Goal: Task Accomplishment & Management: Manage account settings

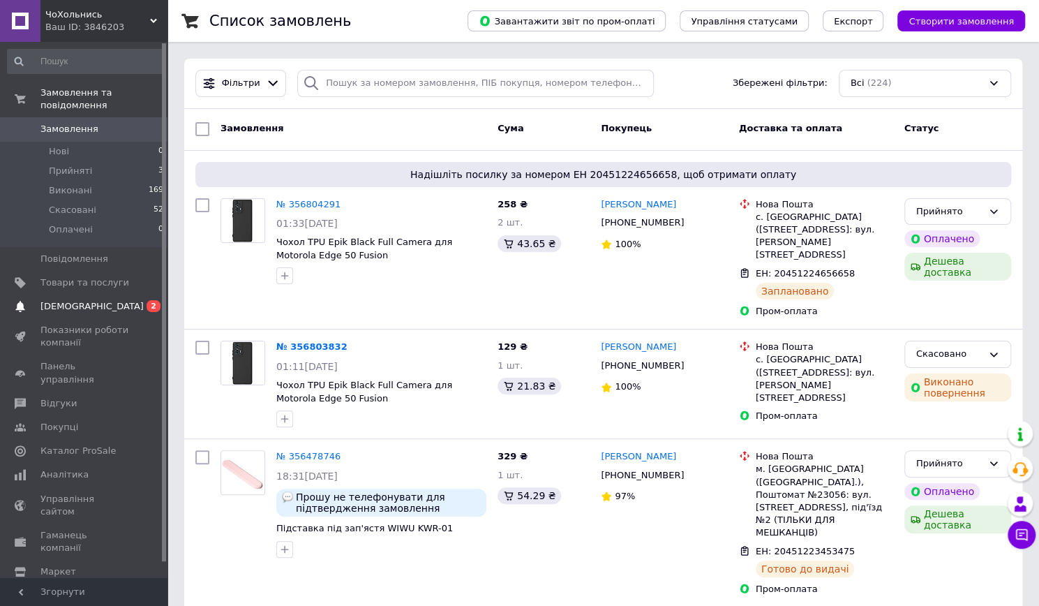
click at [128, 300] on span "[DEMOGRAPHIC_DATA]" at bounding box center [84, 306] width 89 height 13
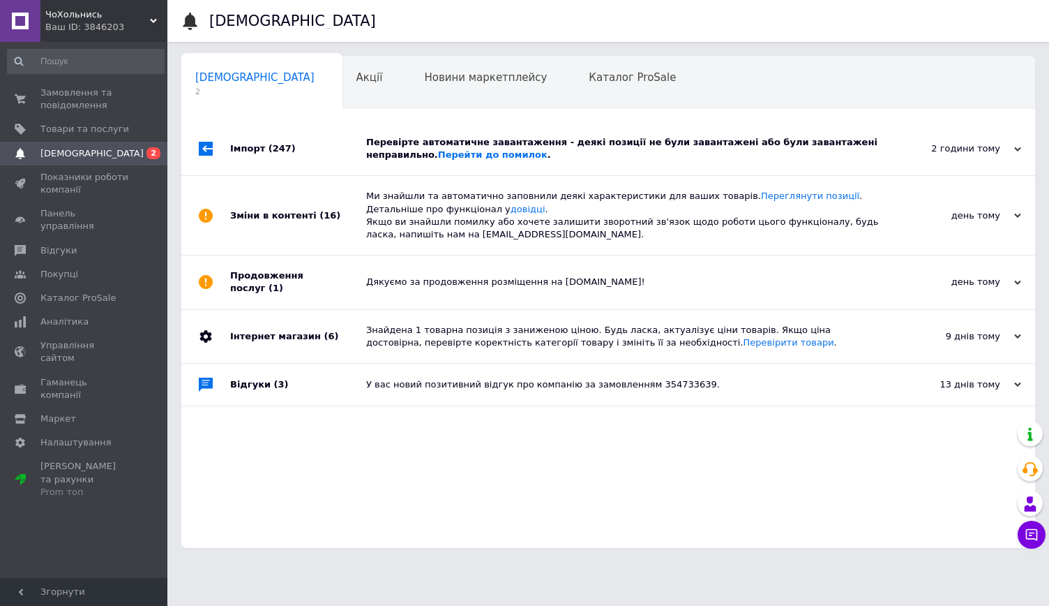
click at [327, 144] on div "Імпорт (247)" at bounding box center [298, 148] width 136 height 53
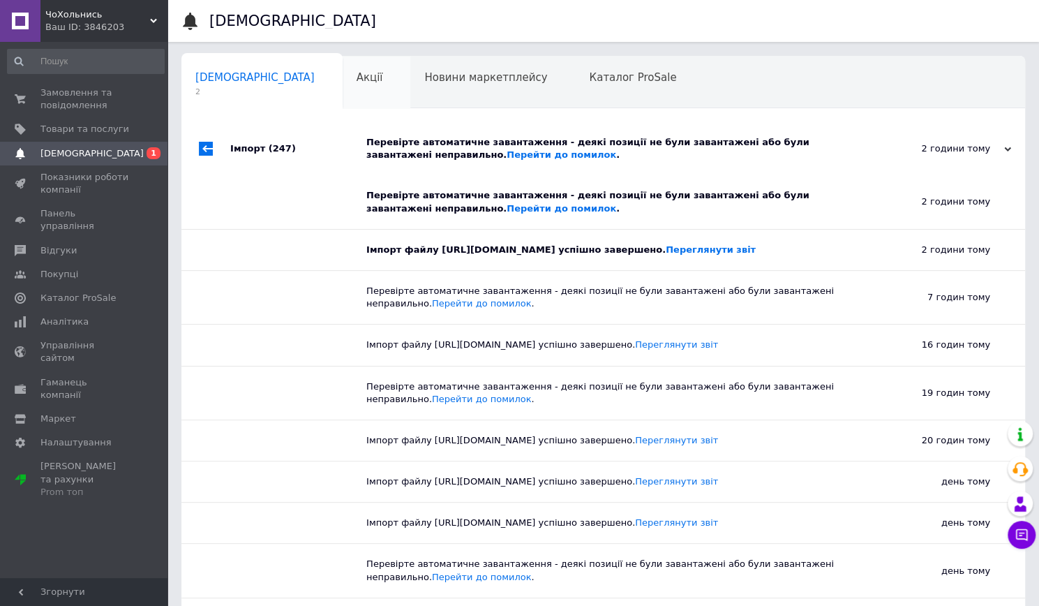
click at [343, 91] on div "Акції 0" at bounding box center [377, 83] width 68 height 53
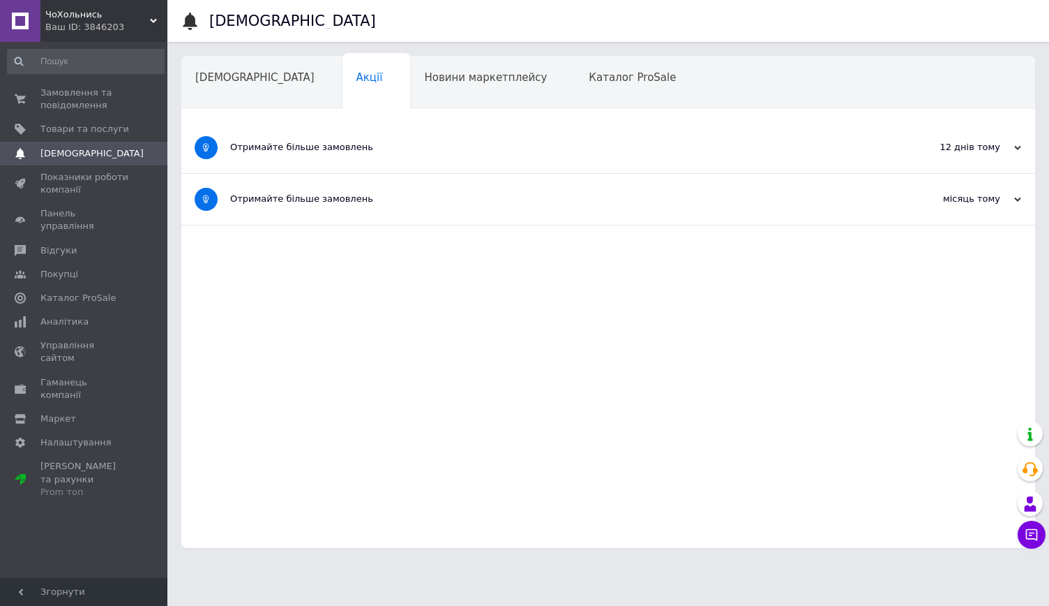
click at [229, 78] on span "[DEMOGRAPHIC_DATA]" at bounding box center [254, 77] width 119 height 13
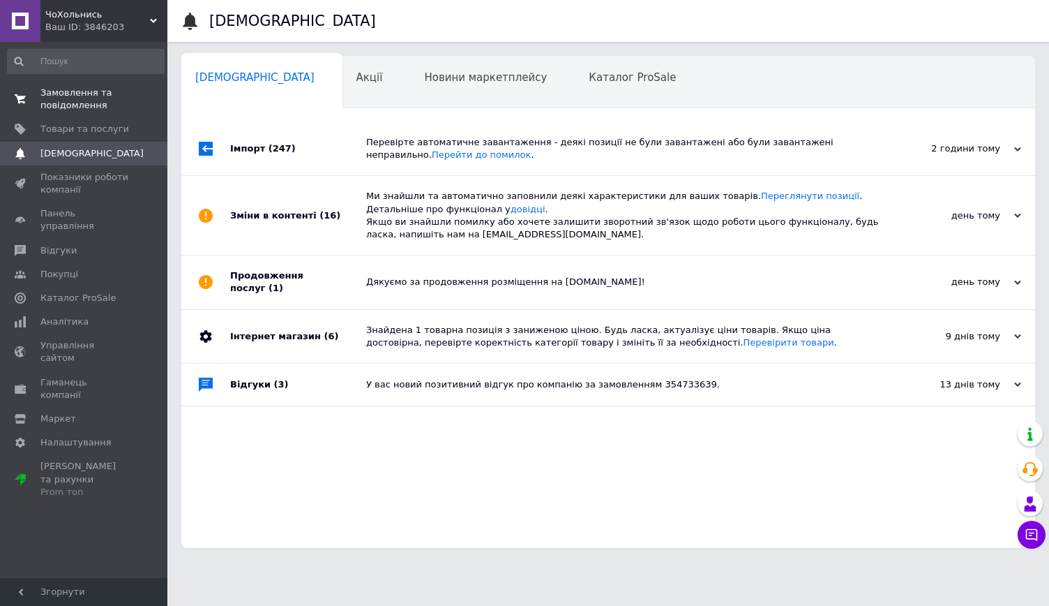
click at [80, 114] on link "Замовлення та повідомлення 0 0" at bounding box center [86, 99] width 172 height 36
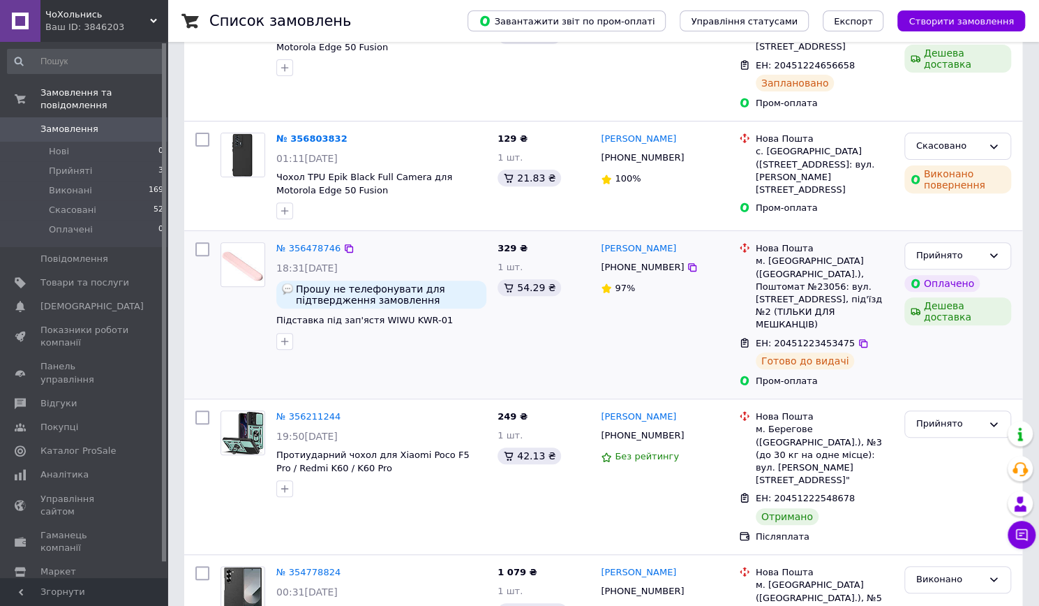
scroll to position [209, 0]
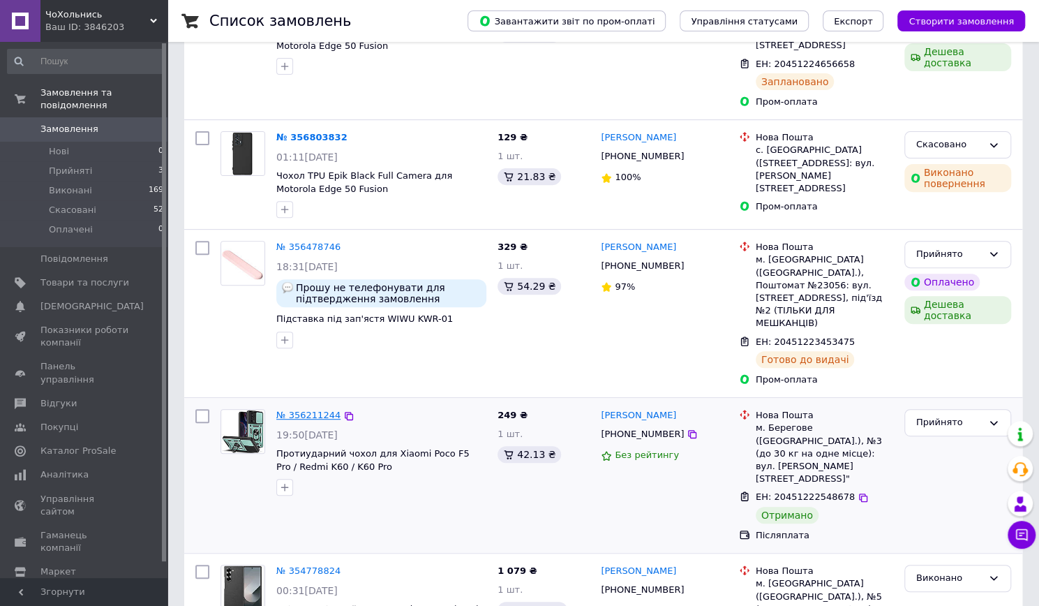
click at [304, 410] on link "№ 356211244" at bounding box center [308, 415] width 64 height 10
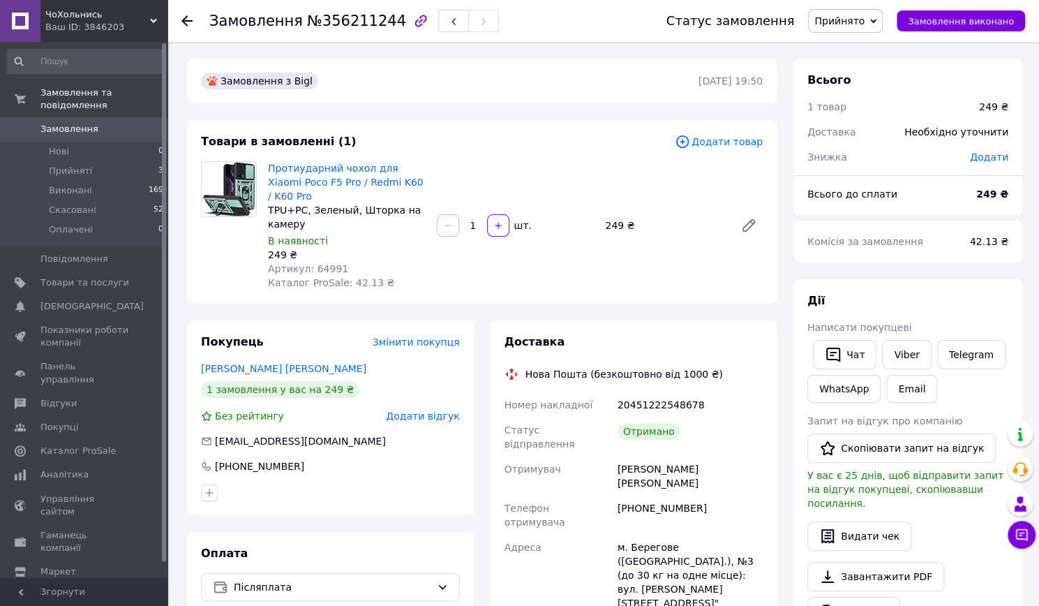
click at [854, 13] on span "Прийнято" at bounding box center [845, 21] width 75 height 24
click at [846, 45] on li "Виконано" at bounding box center [845, 48] width 73 height 21
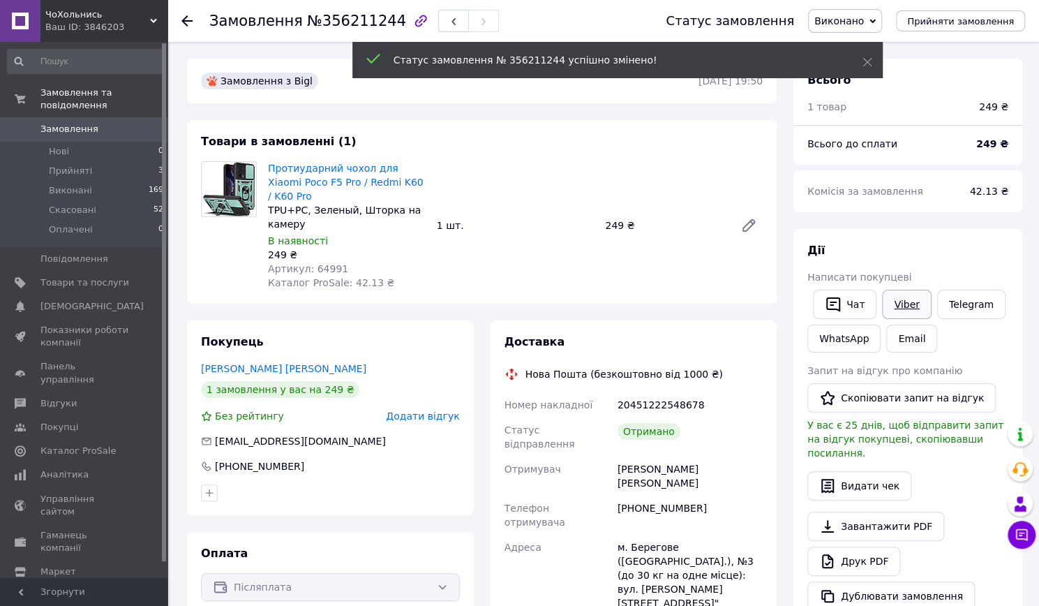
click at [899, 304] on link "Viber" at bounding box center [906, 304] width 49 height 29
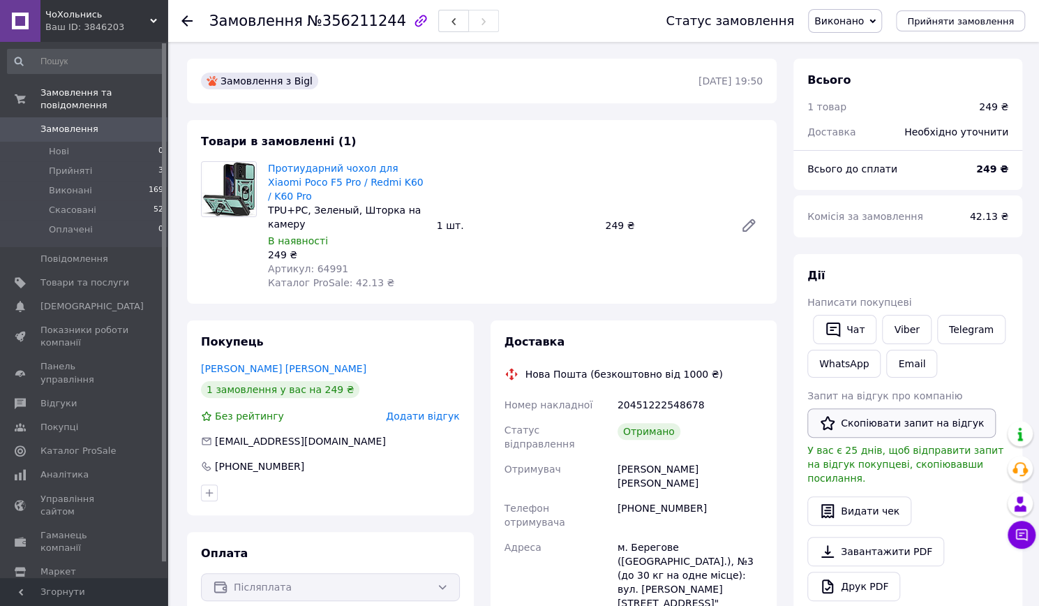
click at [876, 417] on button "Скопіювати запит на відгук" at bounding box center [901, 422] width 188 height 29
click at [414, 410] on span "Додати відгук" at bounding box center [422, 415] width 73 height 11
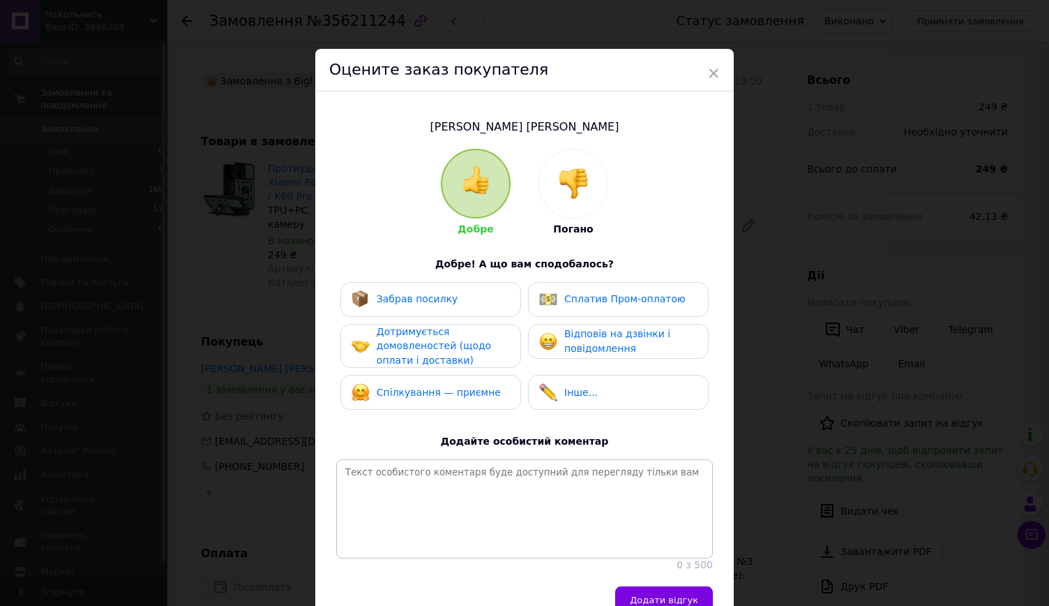
click at [424, 306] on div "Забрав посилку" at bounding box center [405, 299] width 107 height 18
drag, startPoint x: 411, startPoint y: 338, endPoint x: 421, endPoint y: 390, distance: 52.5
click at [412, 345] on span "Дотримується домовленостей (щодо оплати і доставки)" at bounding box center [434, 346] width 114 height 40
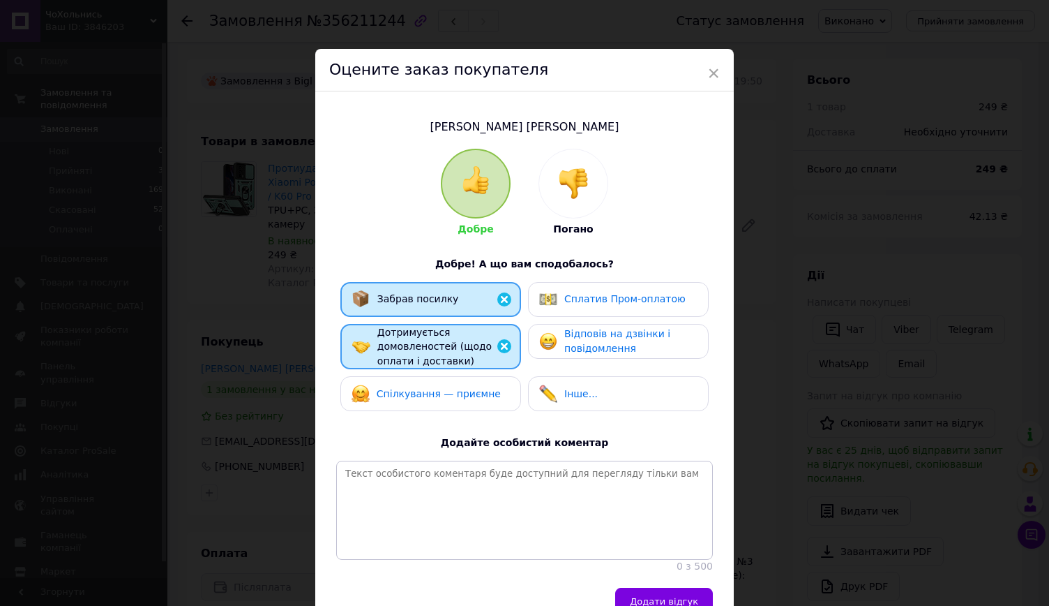
drag, startPoint x: 421, startPoint y: 390, endPoint x: 643, endPoint y: 341, distance: 227.9
click at [424, 390] on span "Спілкування — приємне" at bounding box center [439, 393] width 124 height 11
click at [645, 340] on div "Відповів на дзвінки і повідомлення" at bounding box center [630, 341] width 133 height 29
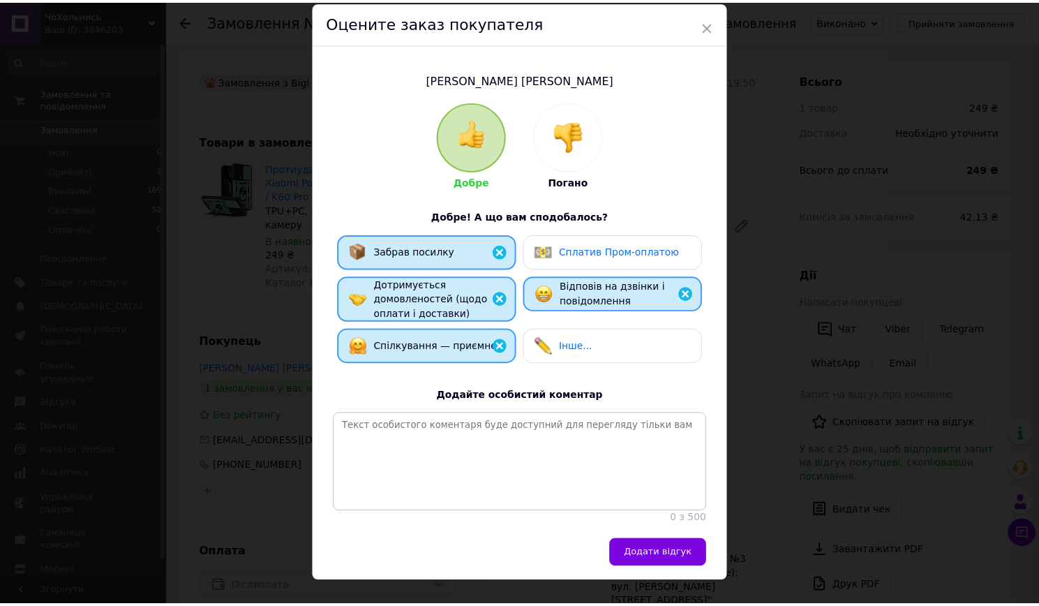
scroll to position [87, 0]
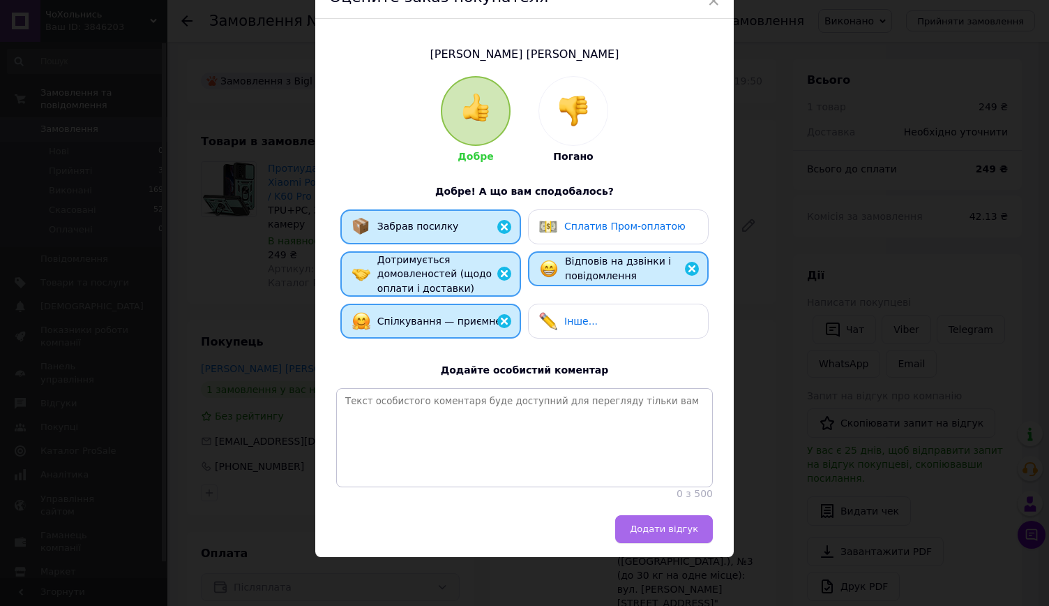
click at [663, 521] on button "Додати відгук" at bounding box center [664, 529] width 98 height 28
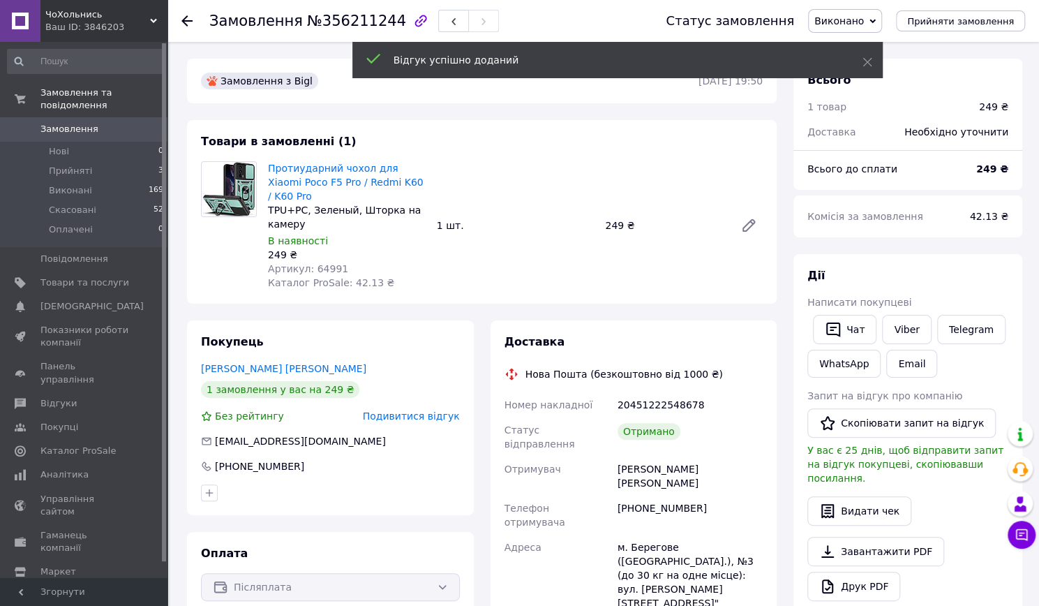
click at [326, 263] on span "Артикул: 64991" at bounding box center [308, 268] width 80 height 11
copy span "64991"
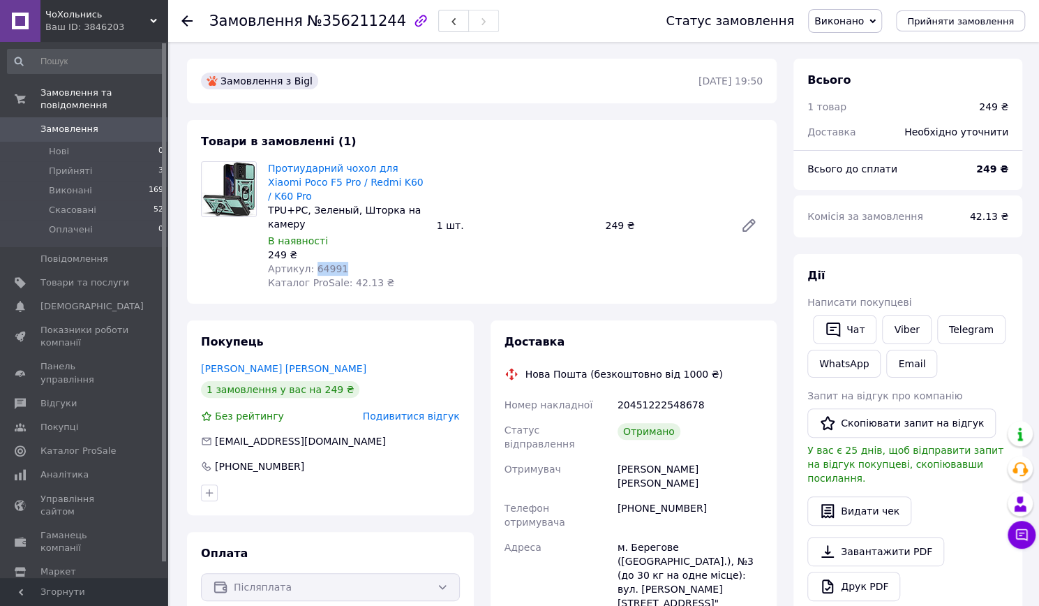
click at [77, 123] on span "Замовлення" at bounding box center [69, 129] width 58 height 13
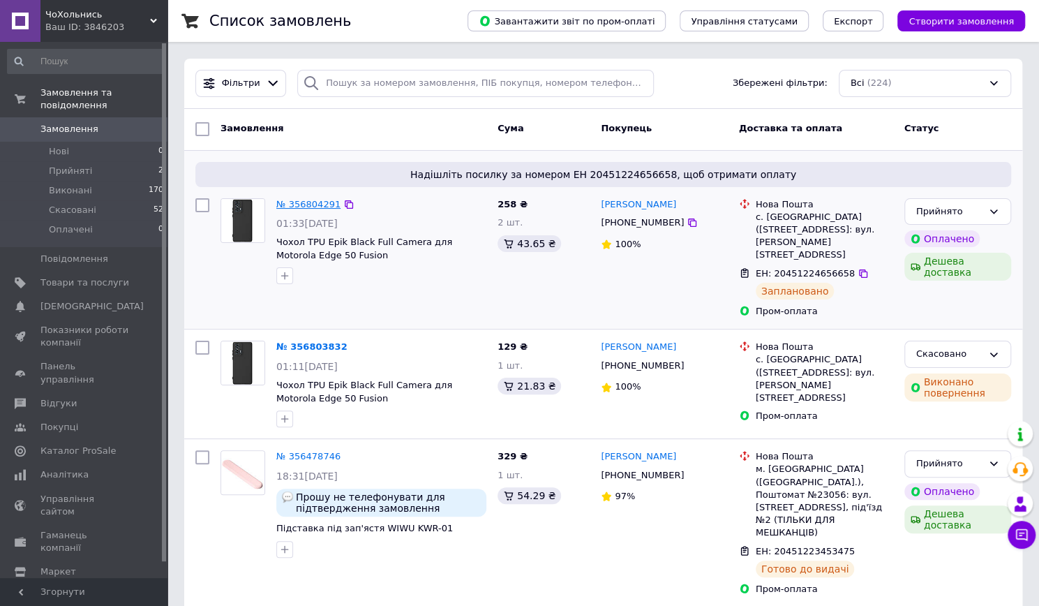
click at [297, 202] on link "№ 356804291" at bounding box center [308, 204] width 64 height 10
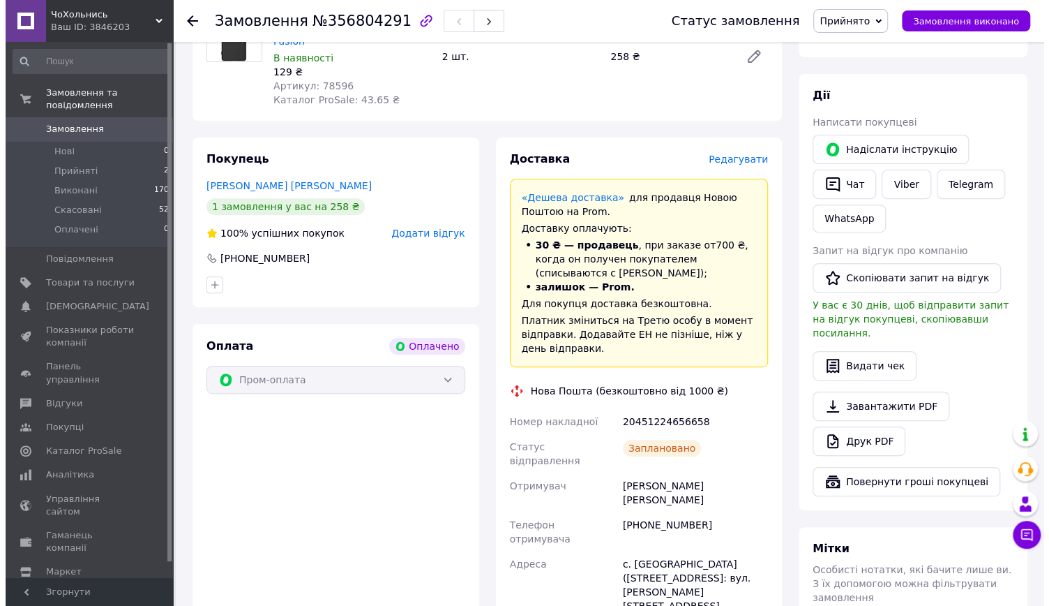
scroll to position [57, 0]
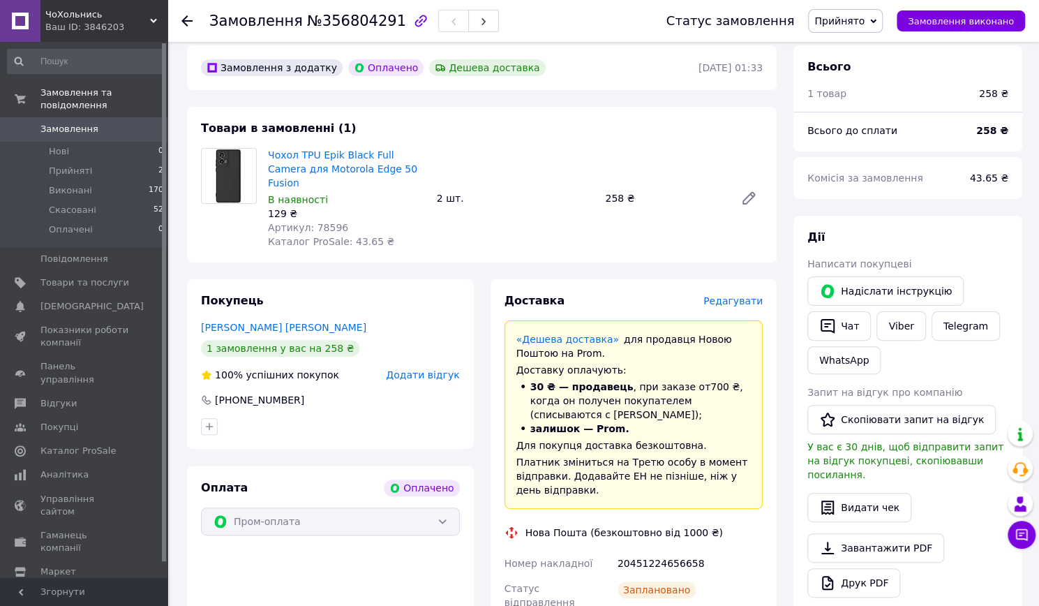
click at [748, 295] on span "Редагувати" at bounding box center [732, 300] width 59 height 11
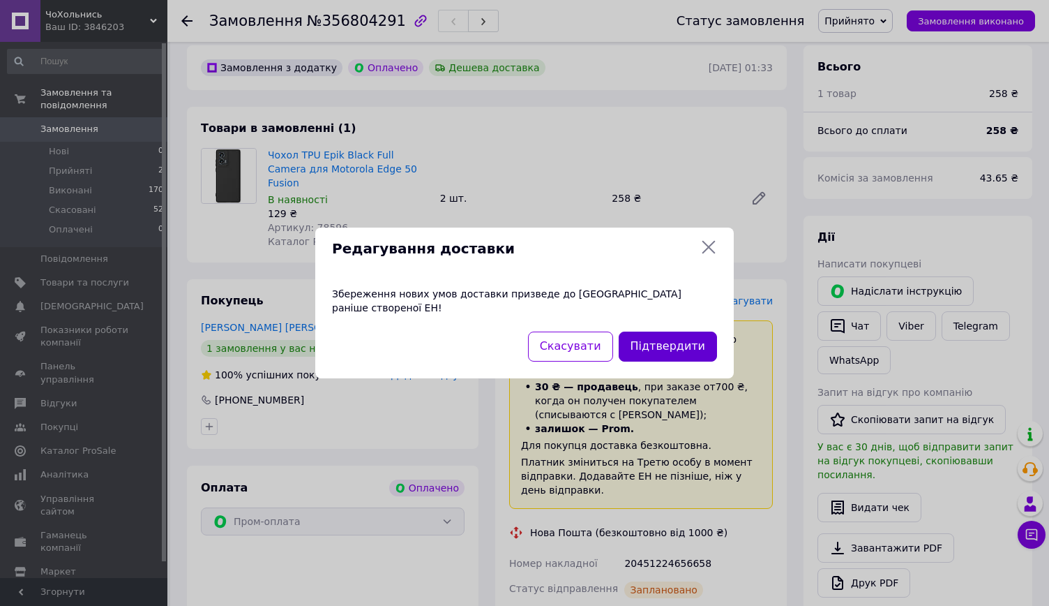
click at [655, 336] on button "Підтвердити" at bounding box center [668, 346] width 98 height 30
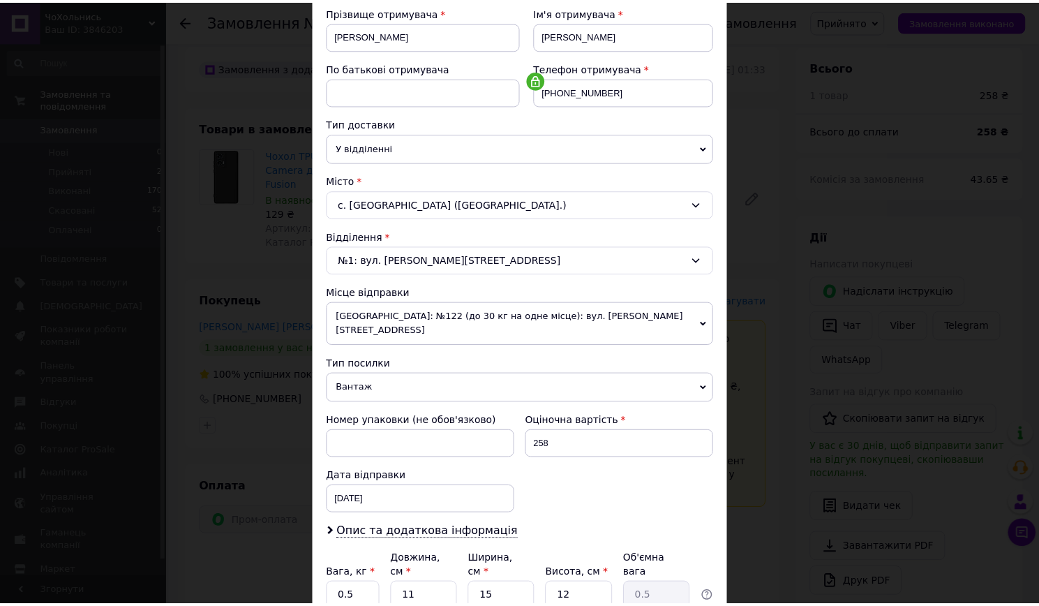
scroll to position [315, 0]
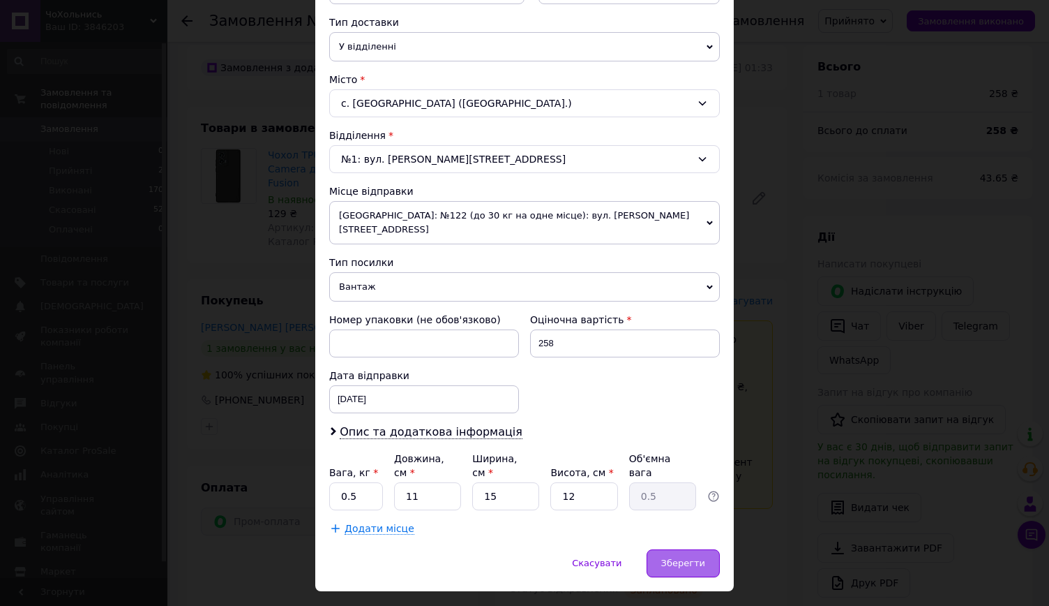
click at [680, 549] on div "Зберегти" at bounding box center [683, 563] width 73 height 28
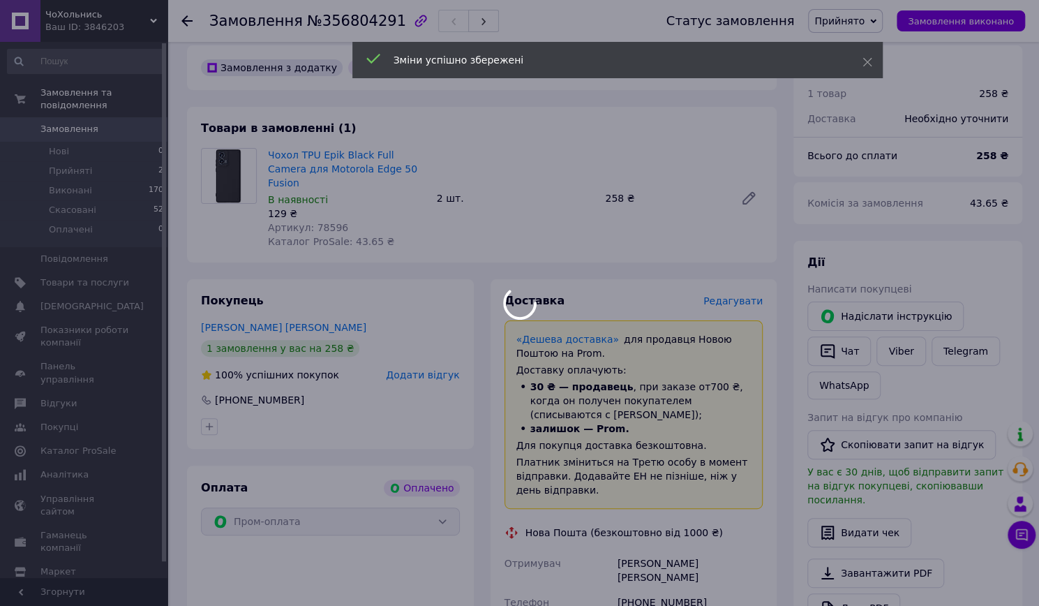
scroll to position [405, 0]
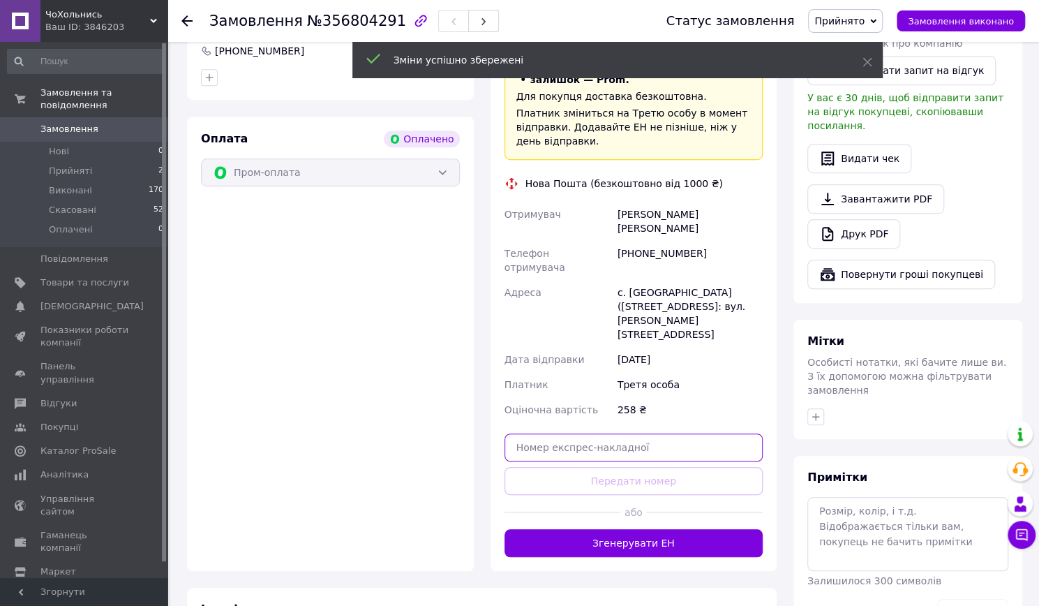
click at [608, 433] on input "text" at bounding box center [633, 447] width 259 height 28
paste input "20451225095611"
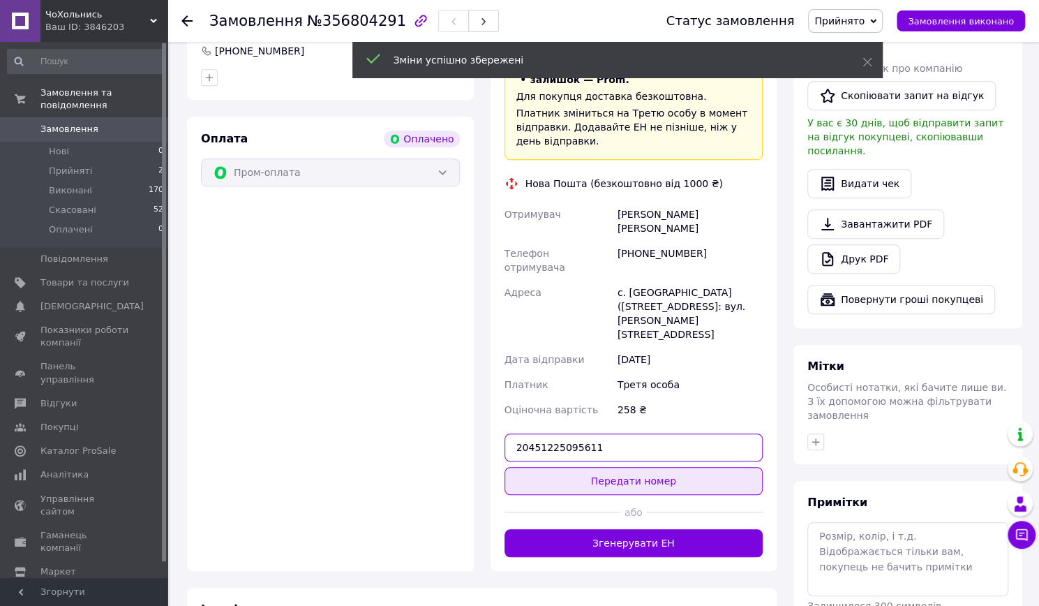
type input "20451225095611"
click at [656, 467] on button "Передати номер" at bounding box center [633, 481] width 259 height 28
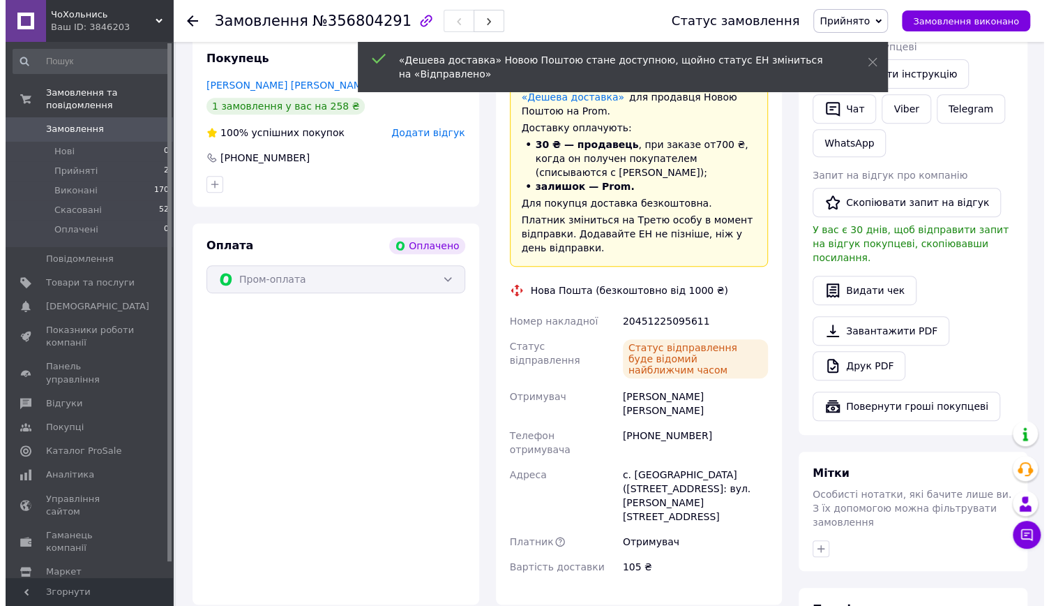
scroll to position [0, 0]
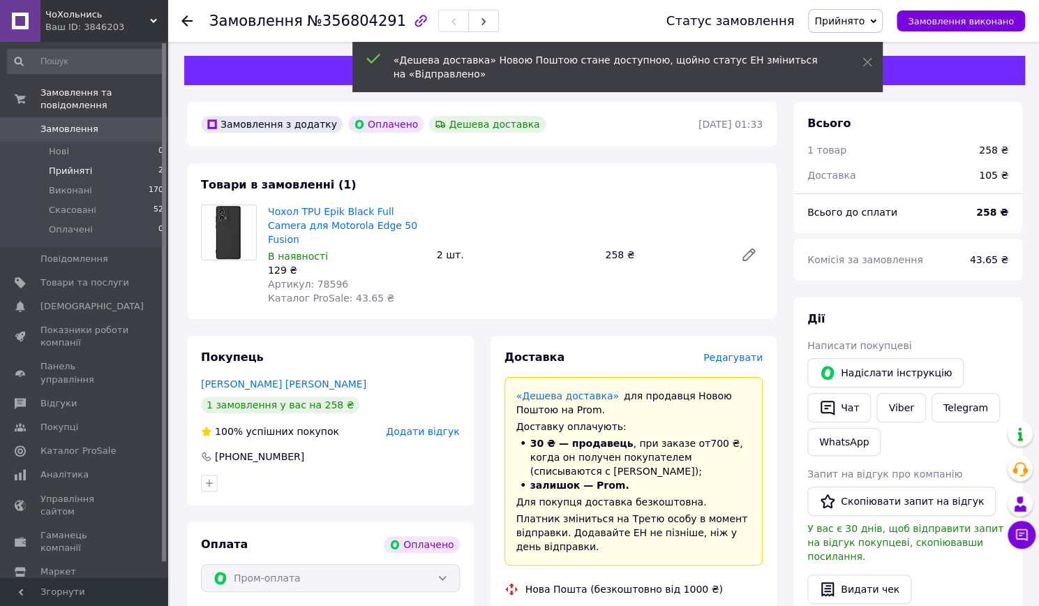
click at [83, 165] on span "Прийняті" at bounding box center [70, 171] width 43 height 13
